Goal: Task Accomplishment & Management: Manage account settings

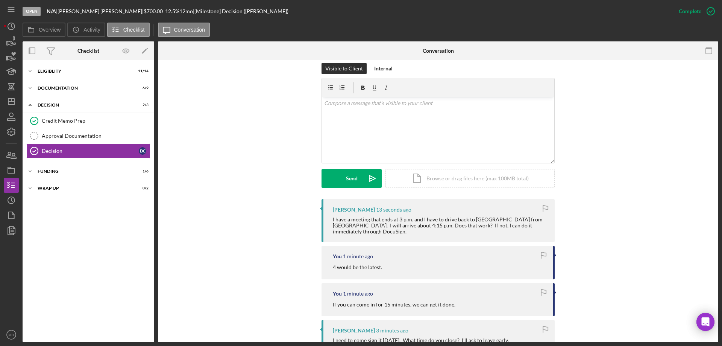
scroll to position [113, 0]
click at [345, 140] on div "v Color teal Color pink Remove color Add row above Add row below Add column bef…" at bounding box center [438, 129] width 232 height 66
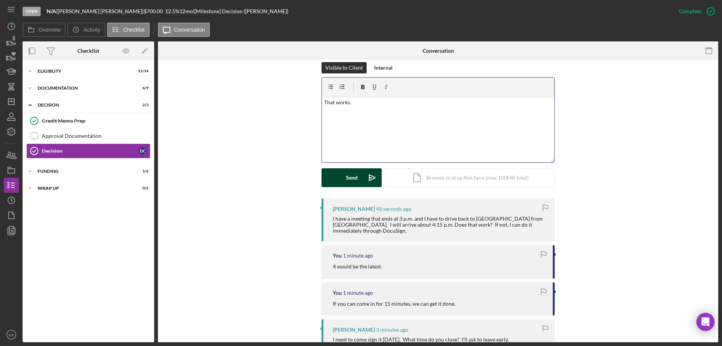
click at [340, 176] on button "Send Icon/icon-invite-send" at bounding box center [352, 177] width 60 height 19
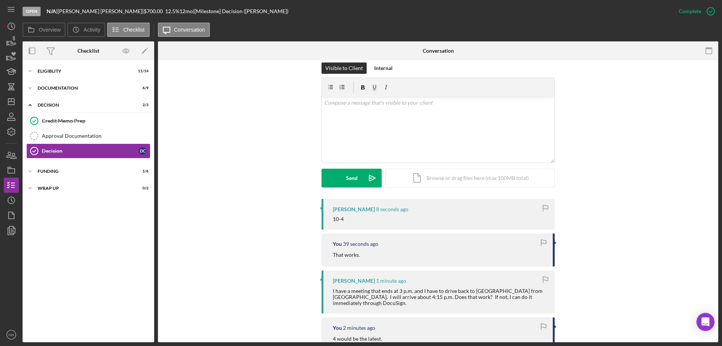
scroll to position [113, 0]
click at [9, 102] on line "button" at bounding box center [11, 102] width 6 height 0
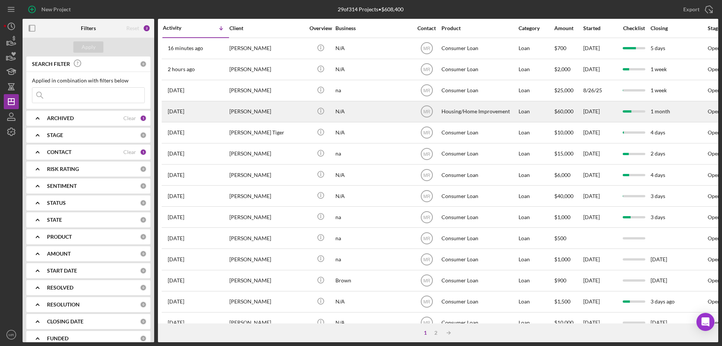
click at [381, 114] on div "N/A" at bounding box center [372, 112] width 75 height 20
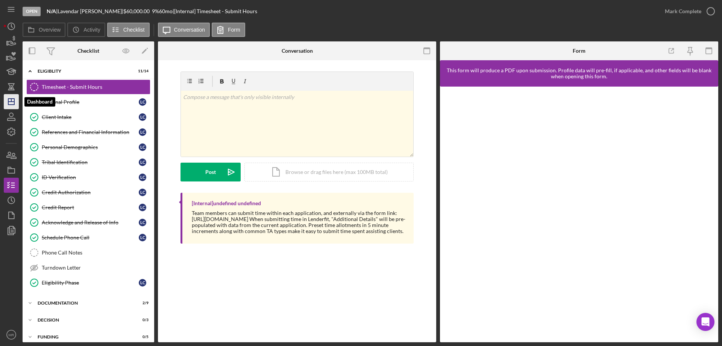
click at [8, 100] on polygon "button" at bounding box center [11, 102] width 6 height 6
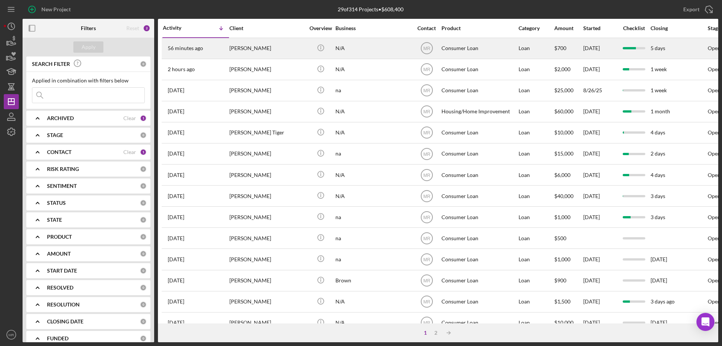
click at [265, 49] on div "[PERSON_NAME]" at bounding box center [266, 48] width 75 height 20
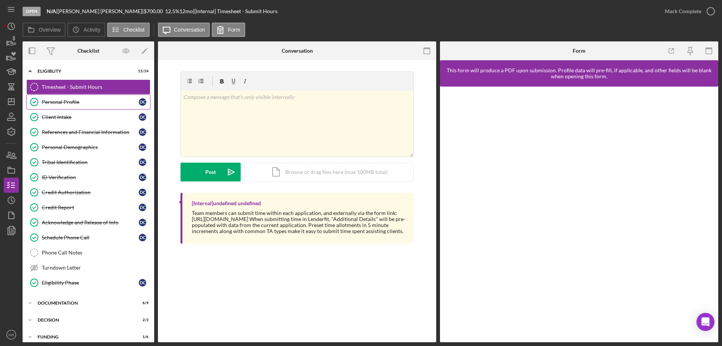
drag, startPoint x: 54, startPoint y: 99, endPoint x: 59, endPoint y: 99, distance: 5.3
click at [55, 99] on div "Personal Profile" at bounding box center [90, 102] width 97 height 6
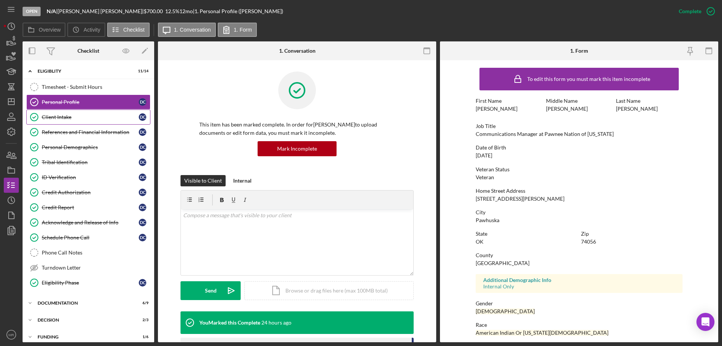
click at [63, 115] on div "Client Intake" at bounding box center [90, 117] width 97 height 6
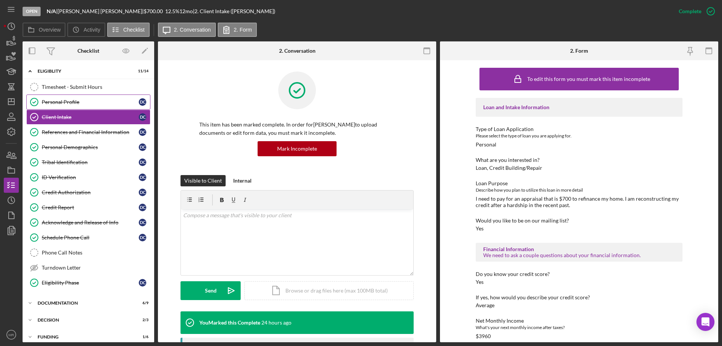
click at [68, 108] on link "Personal Profile Personal Profile D C" at bounding box center [88, 101] width 124 height 15
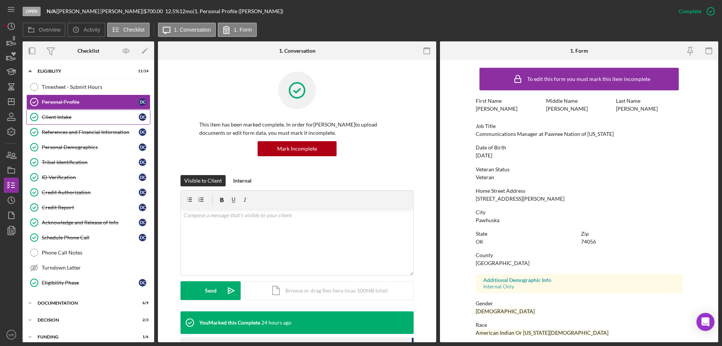
click at [59, 118] on div "Client Intake" at bounding box center [90, 117] width 97 height 6
